Goal: Task Accomplishment & Management: Manage account settings

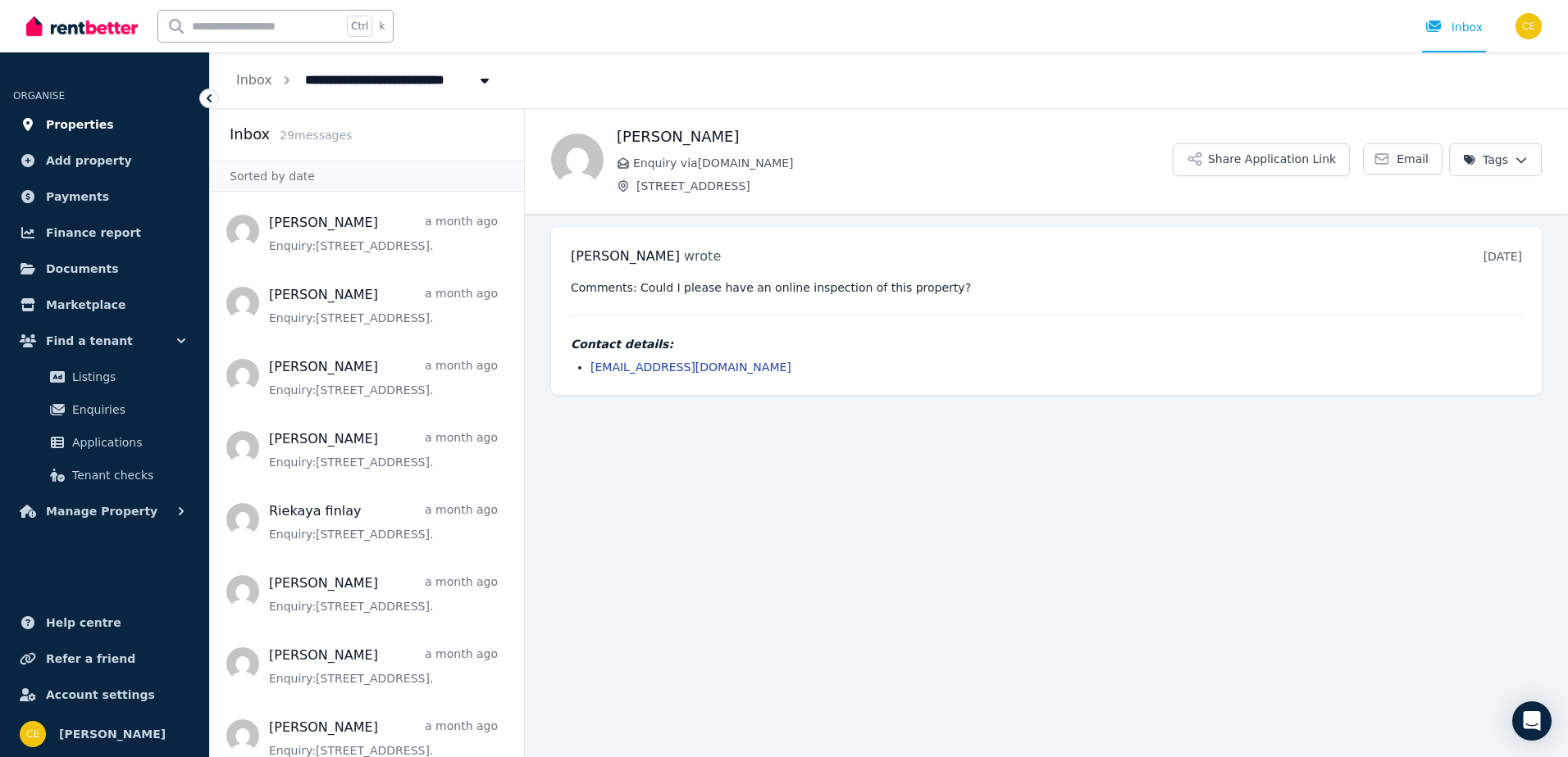
click at [93, 121] on span "Properties" at bounding box center [80, 124] width 68 height 19
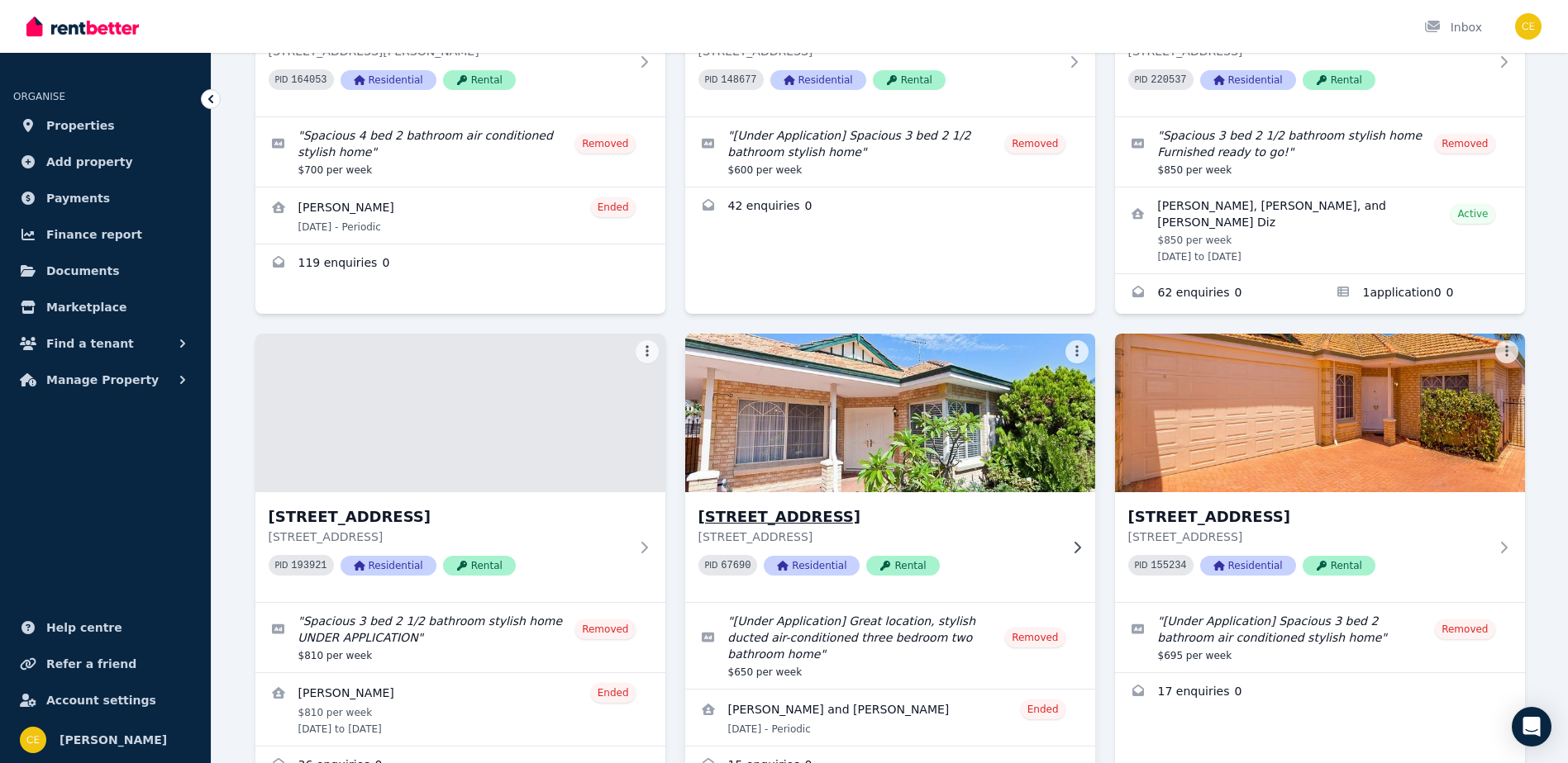
scroll to position [413, 0]
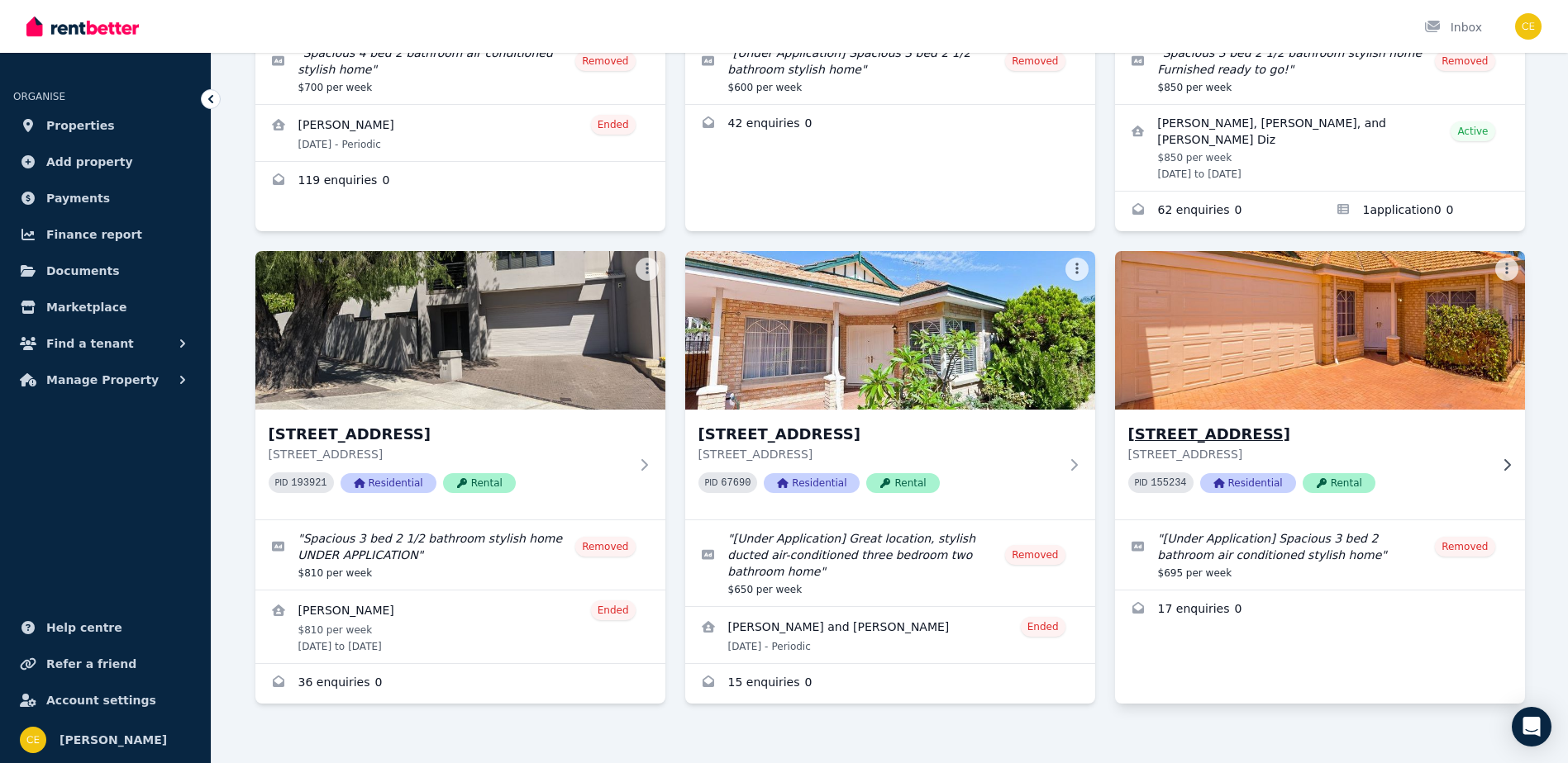
click at [1300, 432] on h3 "[STREET_ADDRESS]" at bounding box center [1308, 434] width 360 height 23
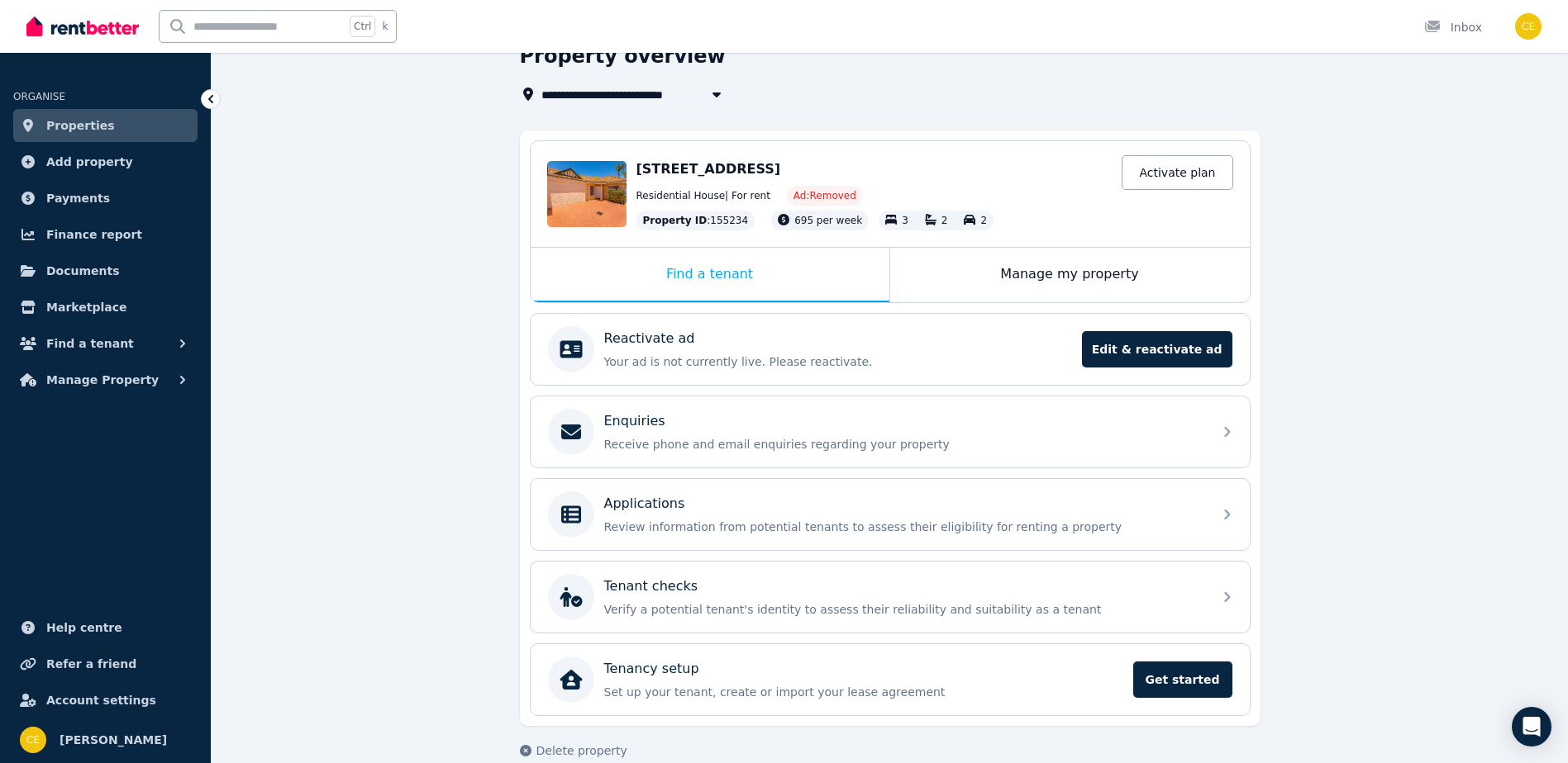
scroll to position [108, 0]
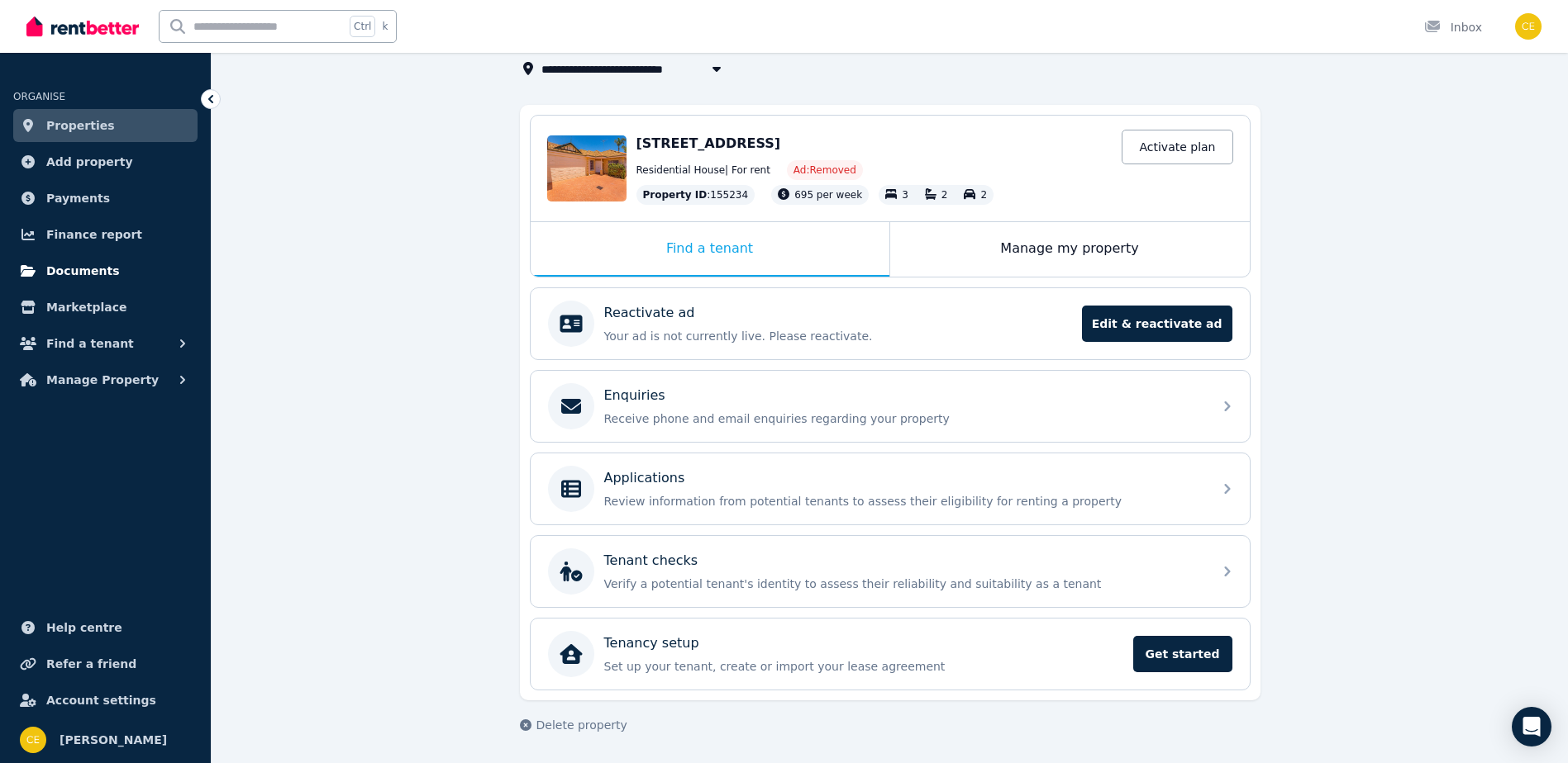
click at [106, 266] on span "Documents" at bounding box center [83, 270] width 74 height 19
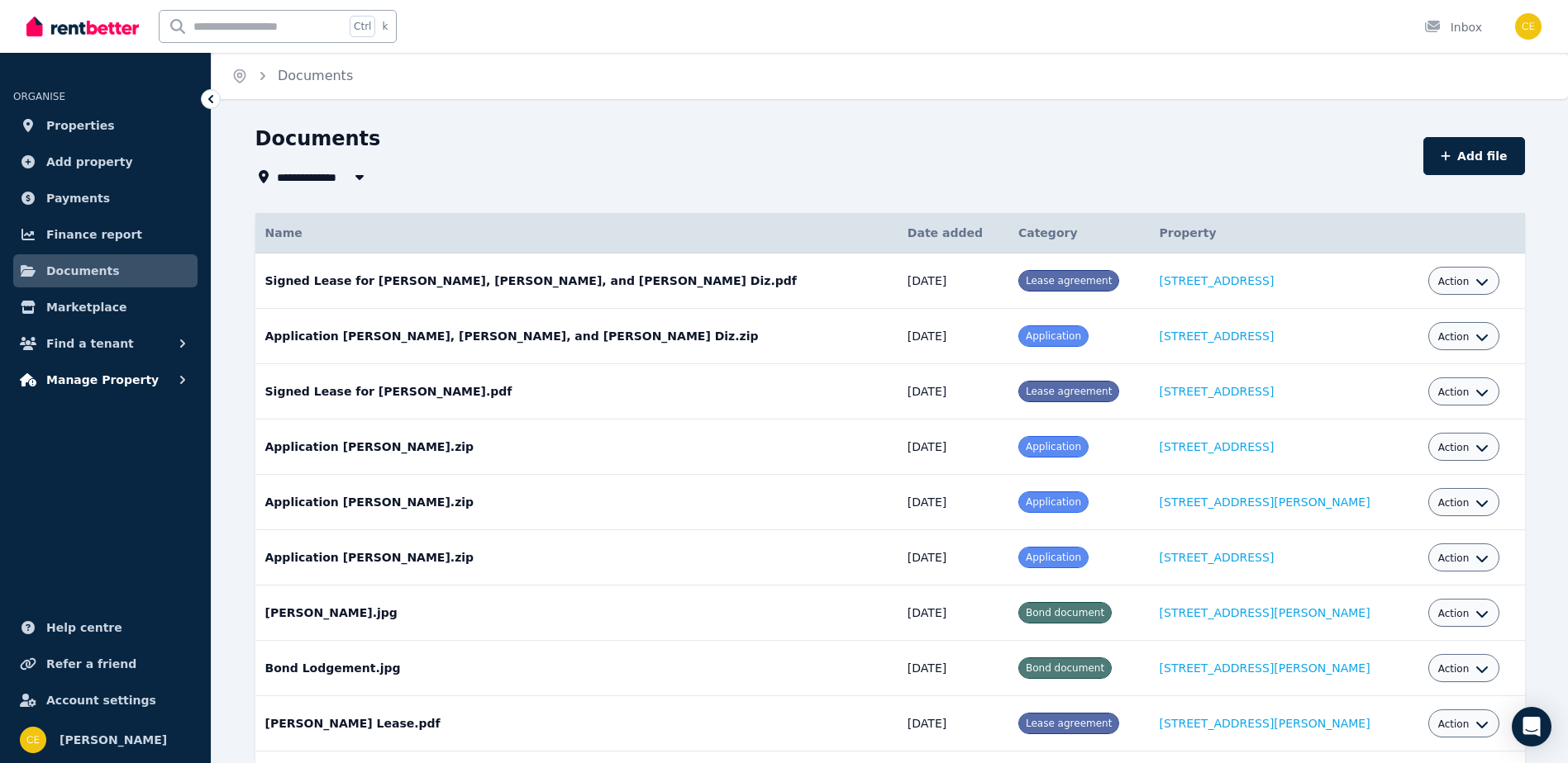
click at [76, 383] on span "Manage Property" at bounding box center [102, 379] width 113 height 19
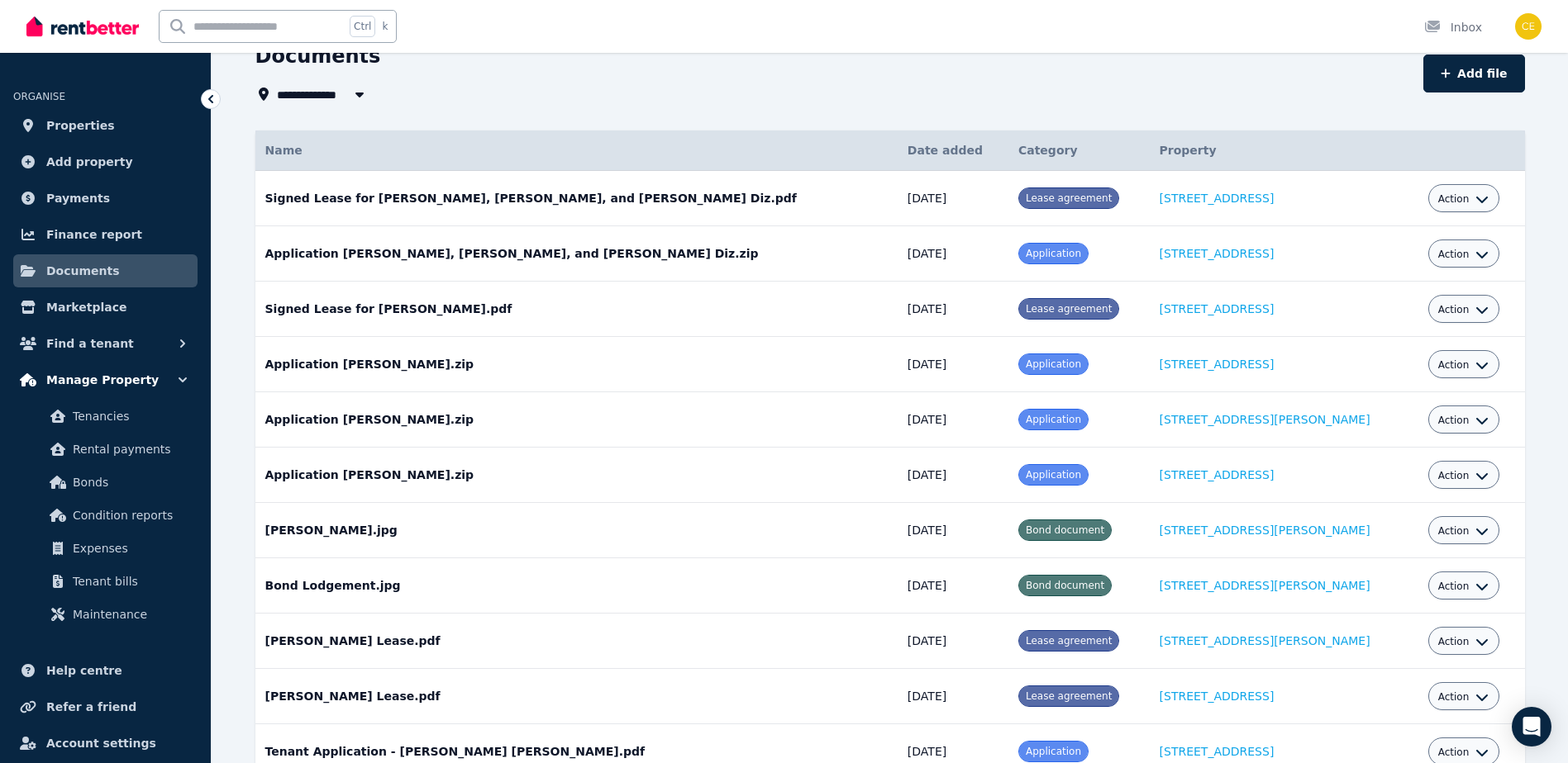
click at [182, 376] on icon "button" at bounding box center [183, 380] width 17 height 17
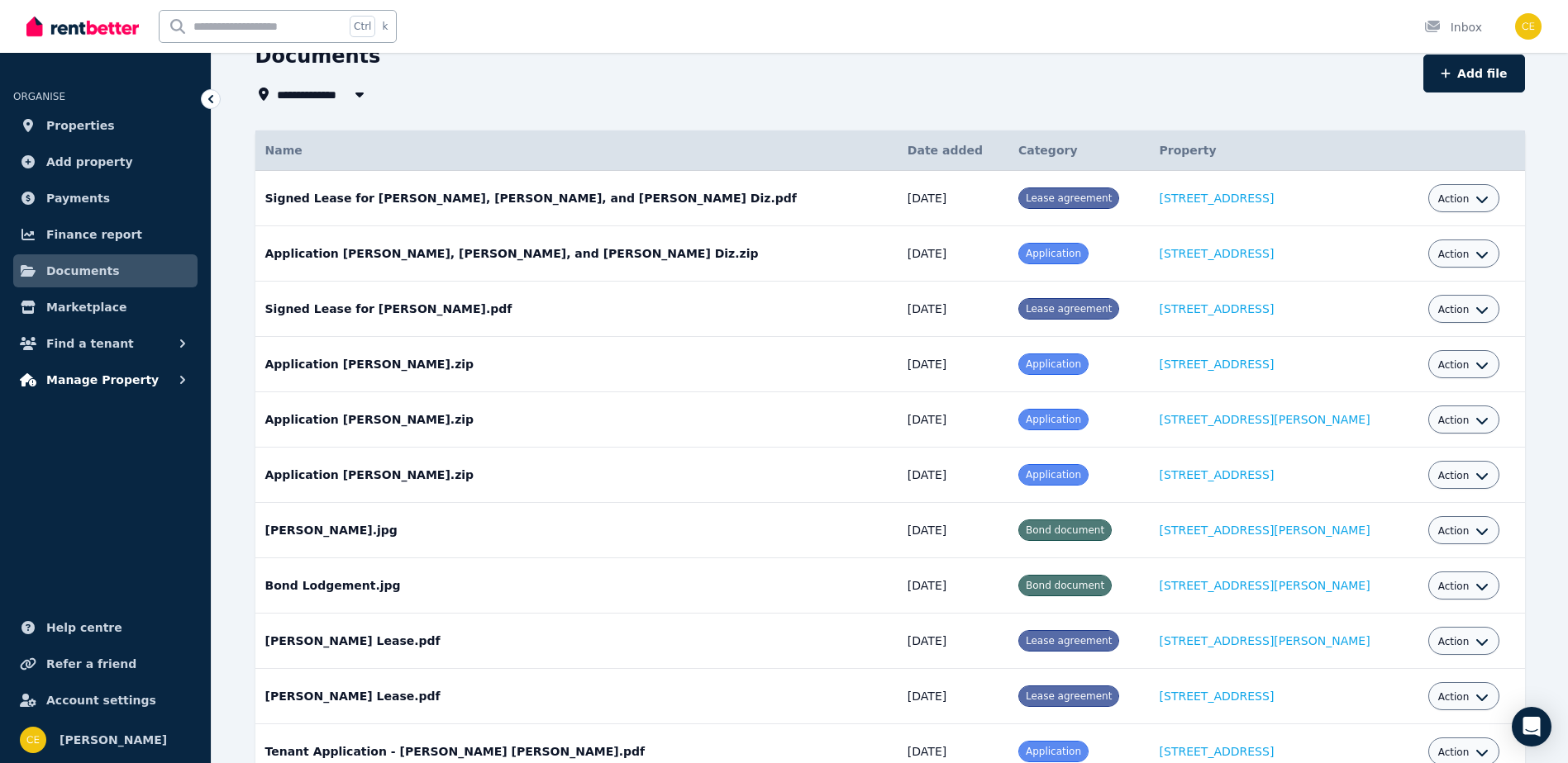
click at [120, 380] on span "Manage Property" at bounding box center [102, 379] width 113 height 19
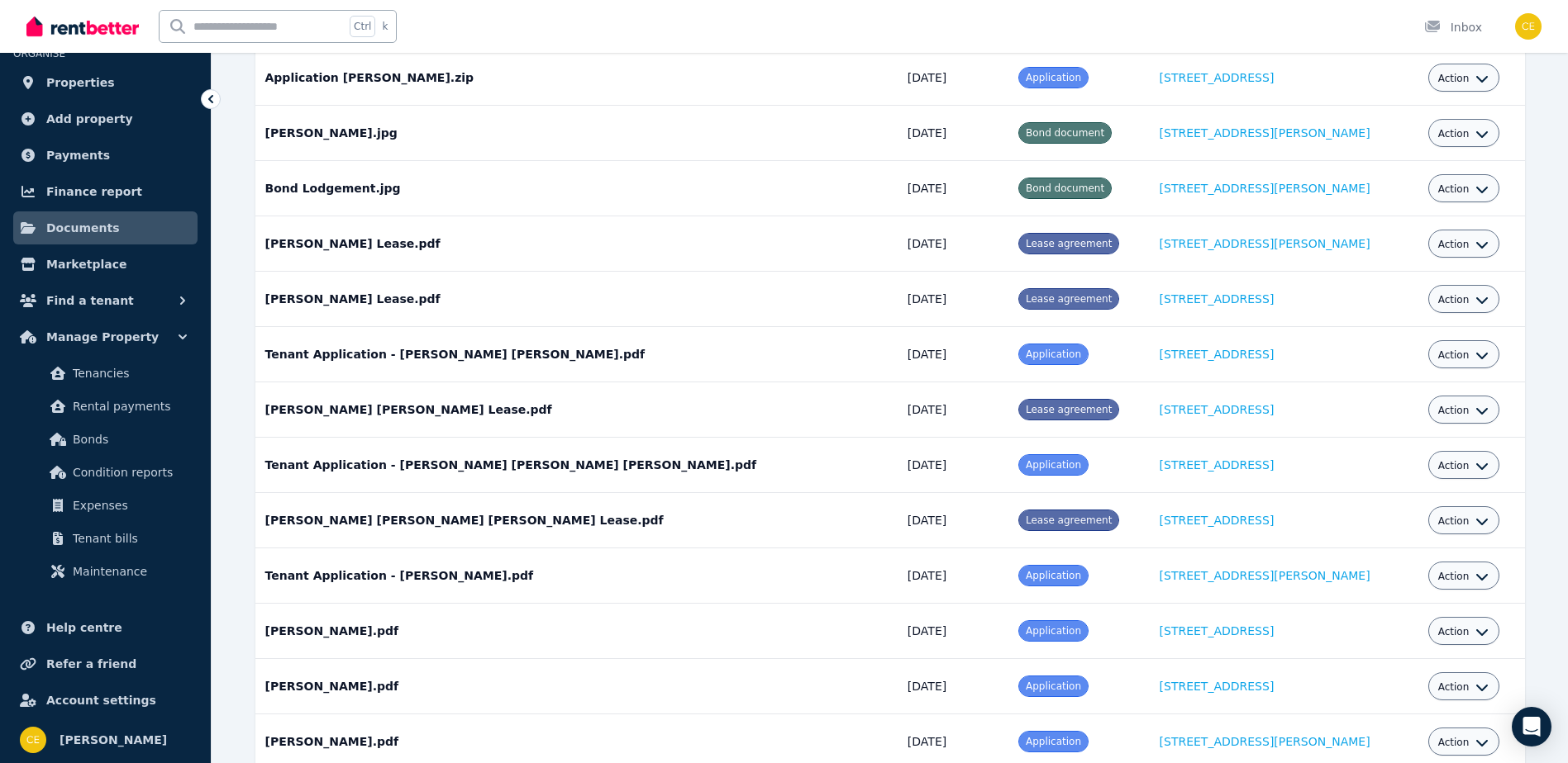
scroll to position [495, 0]
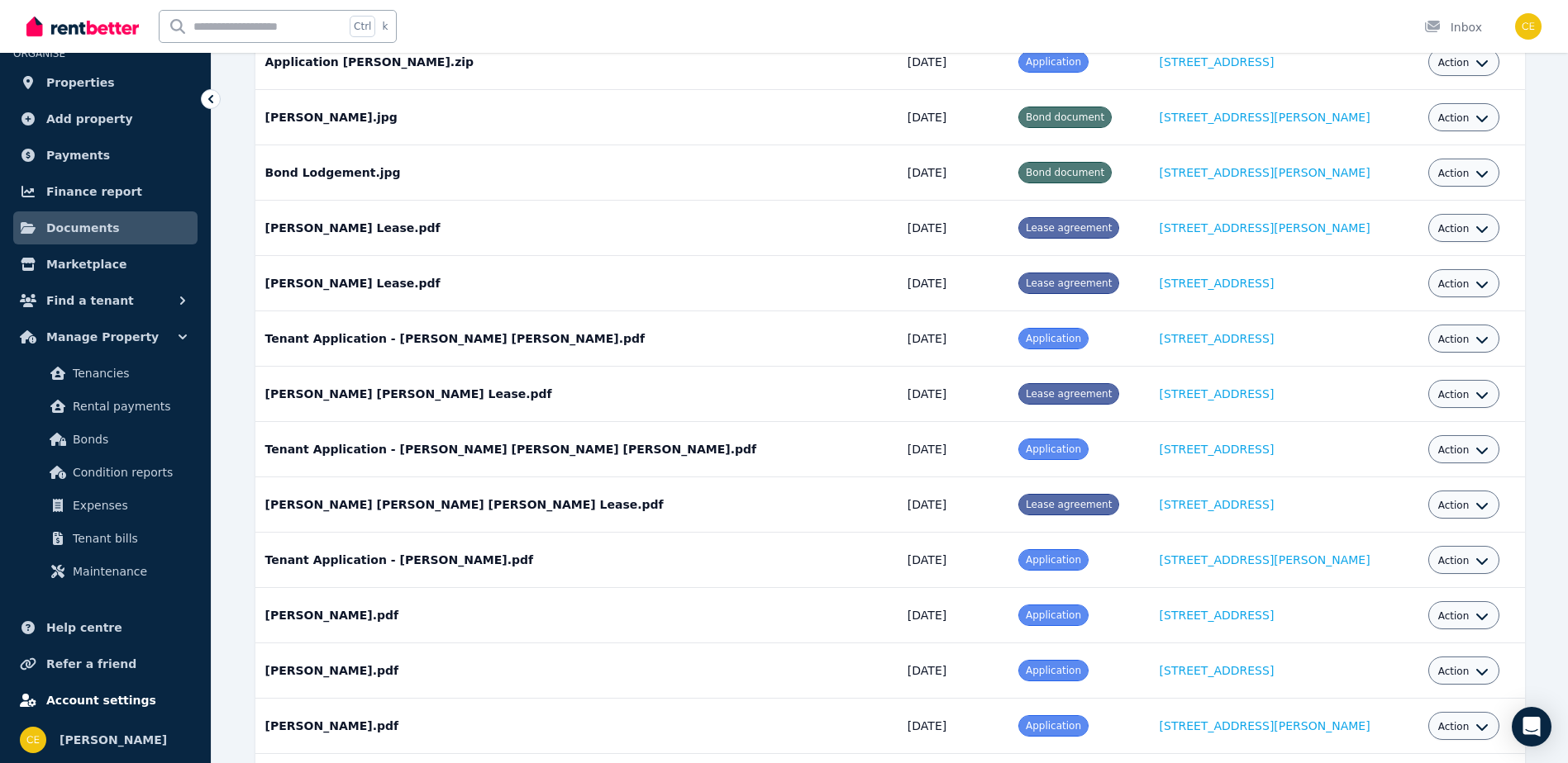
click at [74, 694] on span "Account settings" at bounding box center [101, 700] width 110 height 19
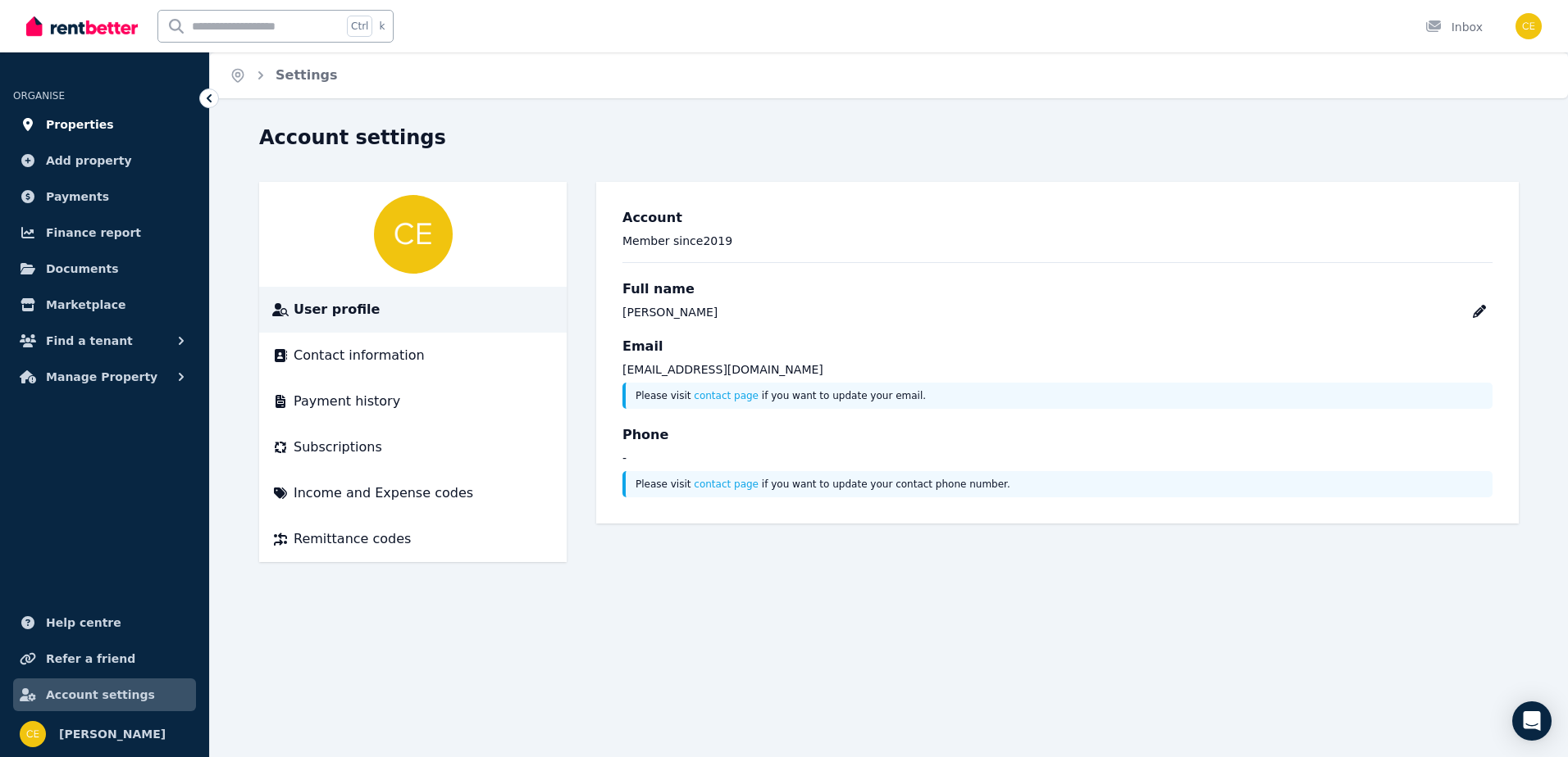
click at [82, 122] on span "Properties" at bounding box center [80, 124] width 68 height 19
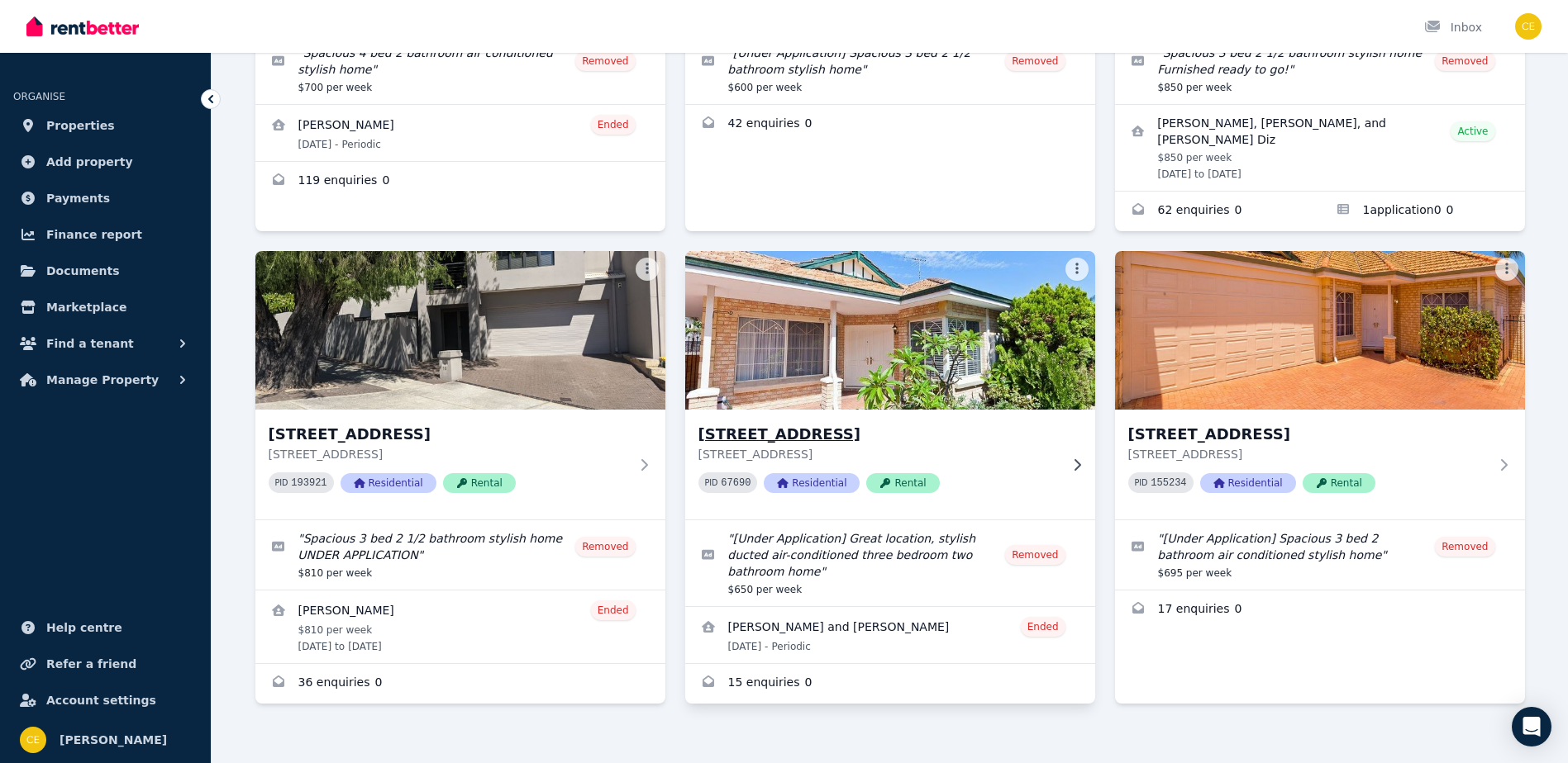
scroll to position [330, 0]
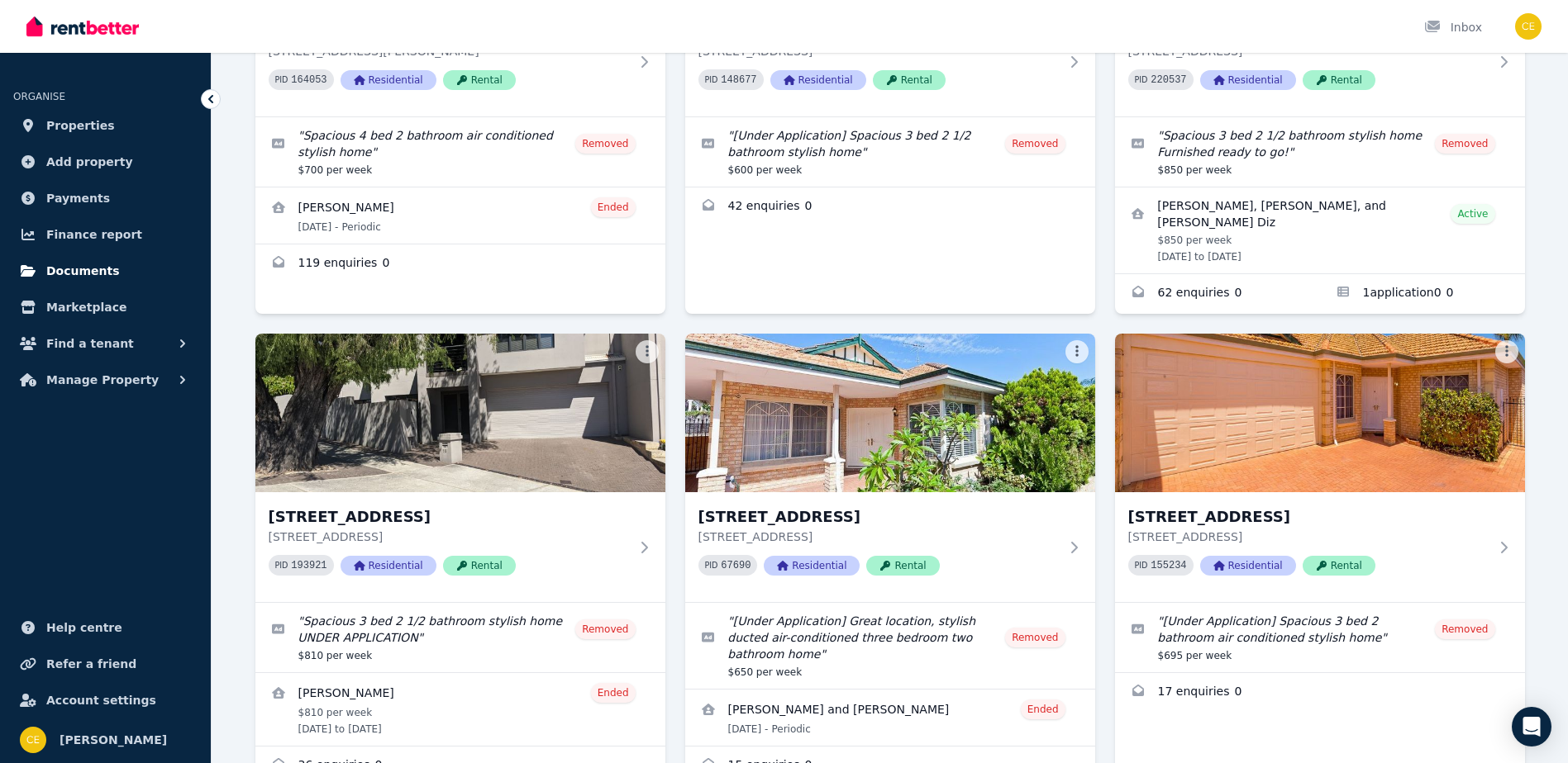
click at [100, 267] on span "Documents" at bounding box center [83, 270] width 74 height 19
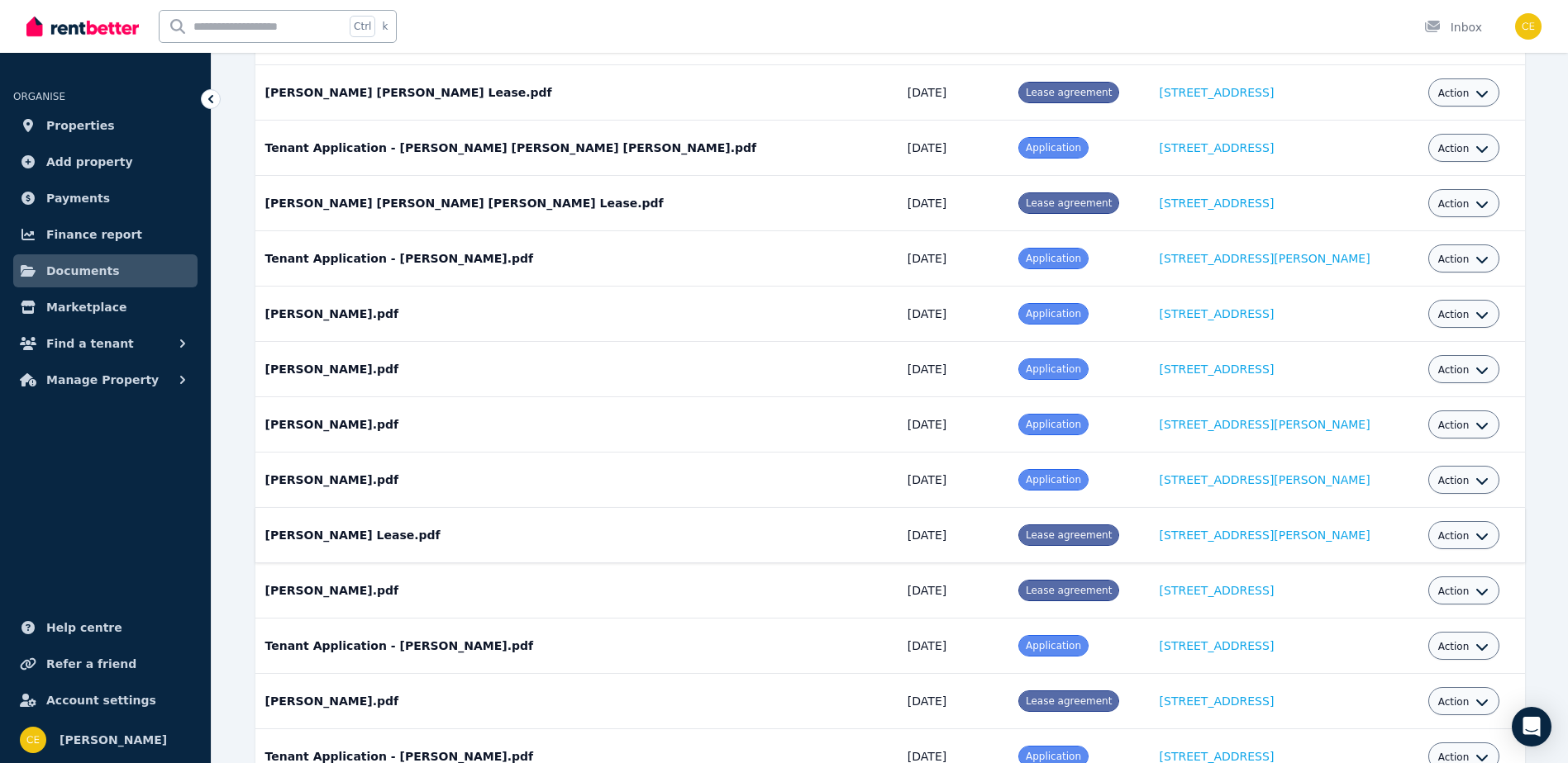
scroll to position [826, 0]
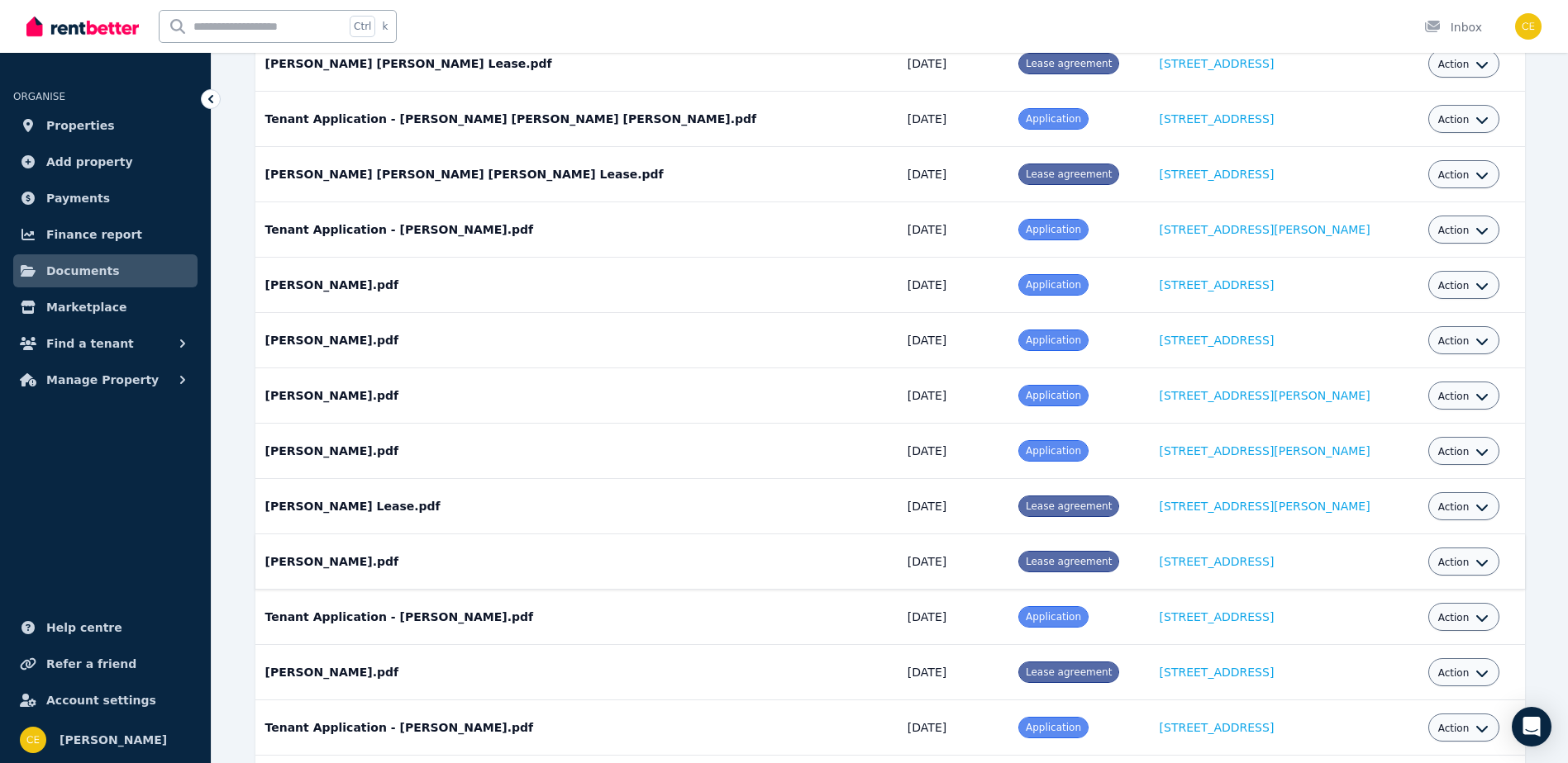
click at [1460, 557] on button "Action" at bounding box center [1464, 563] width 52 height 13
click at [1375, 627] on link "View" at bounding box center [1412, 629] width 159 height 30
